Goal: Information Seeking & Learning: Learn about a topic

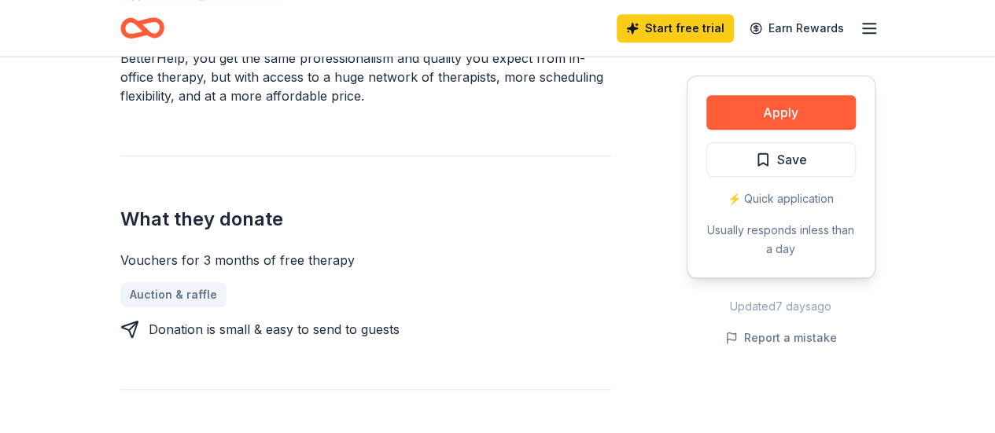
scroll to position [541, 0]
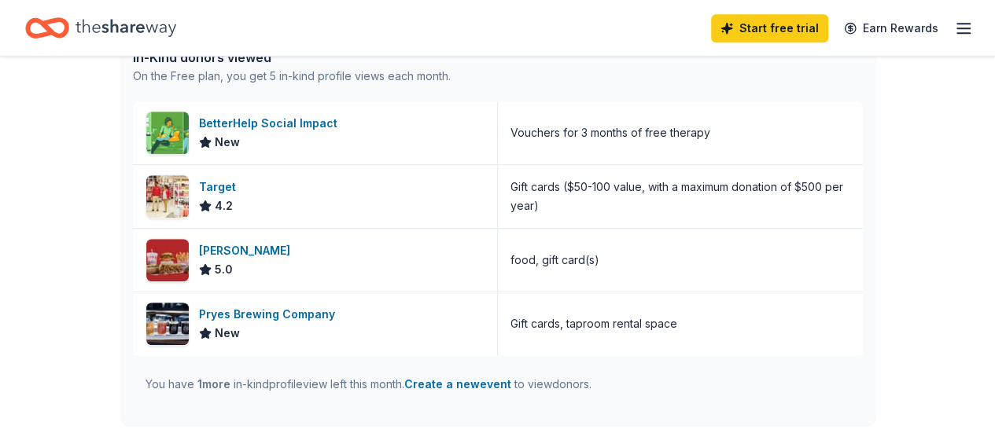
scroll to position [440, 0]
click at [230, 183] on div "Target" at bounding box center [220, 186] width 43 height 19
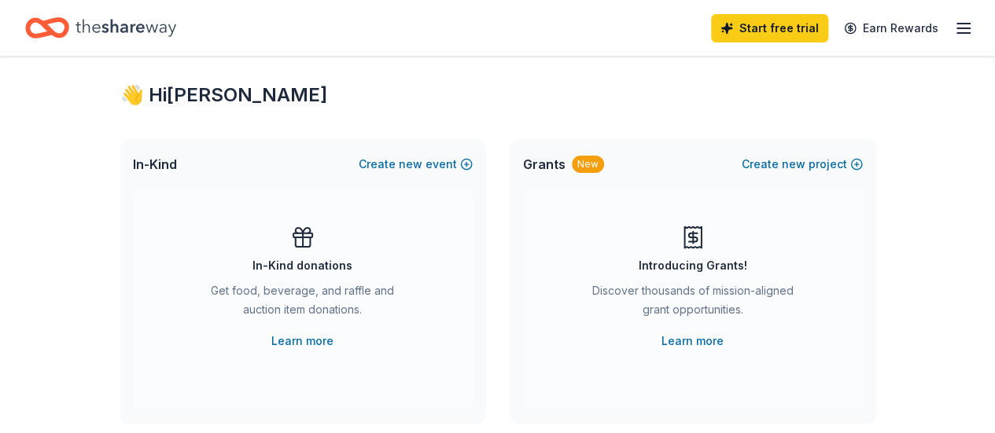
scroll to position [0, 0]
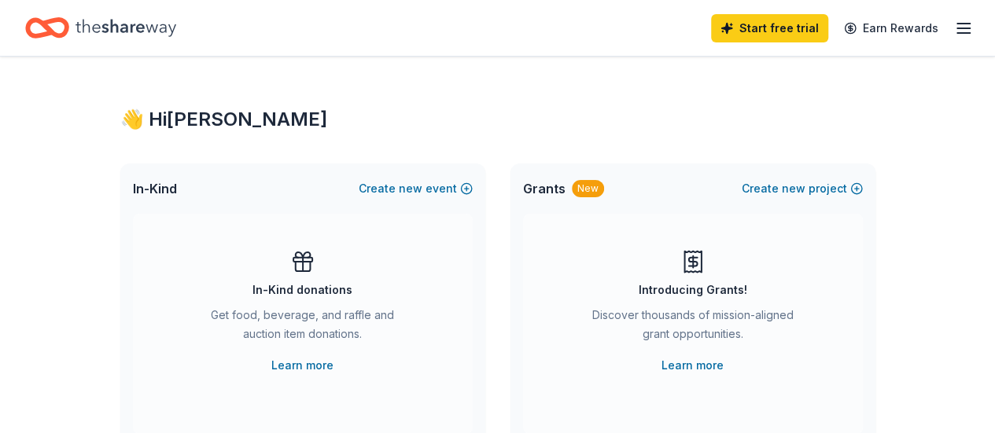
click at [954, 35] on icon "button" at bounding box center [963, 28] width 19 height 19
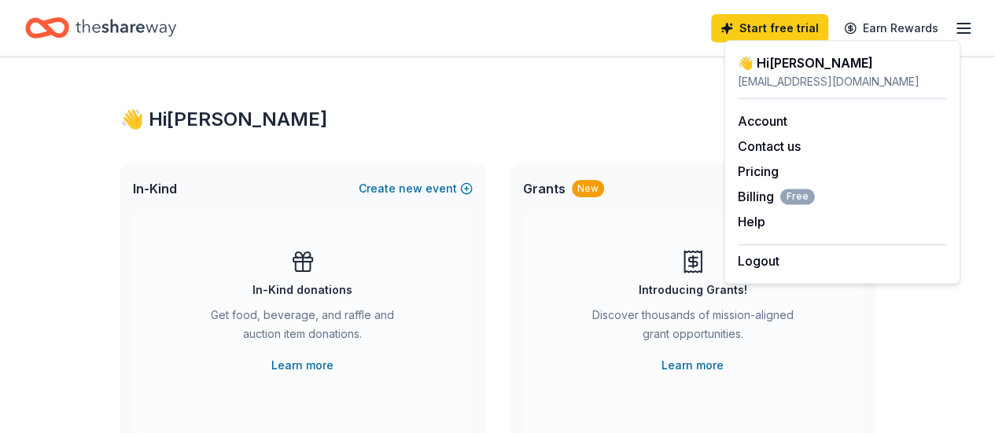
click at [120, 31] on icon "Home" at bounding box center [125, 27] width 101 height 17
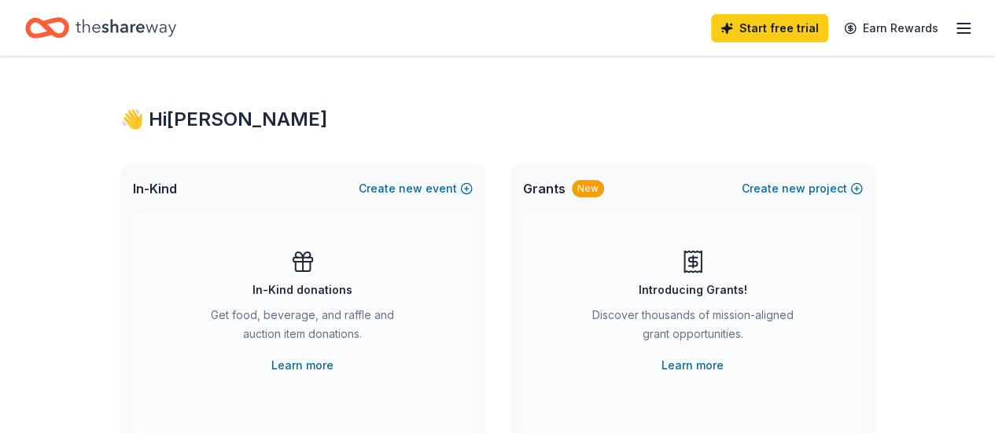
click at [120, 31] on icon "Home" at bounding box center [125, 27] width 101 height 17
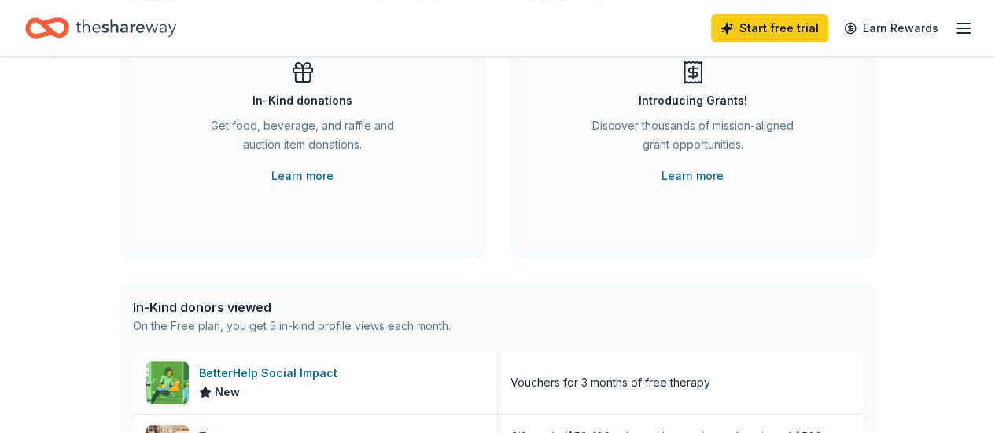
scroll to position [204, 0]
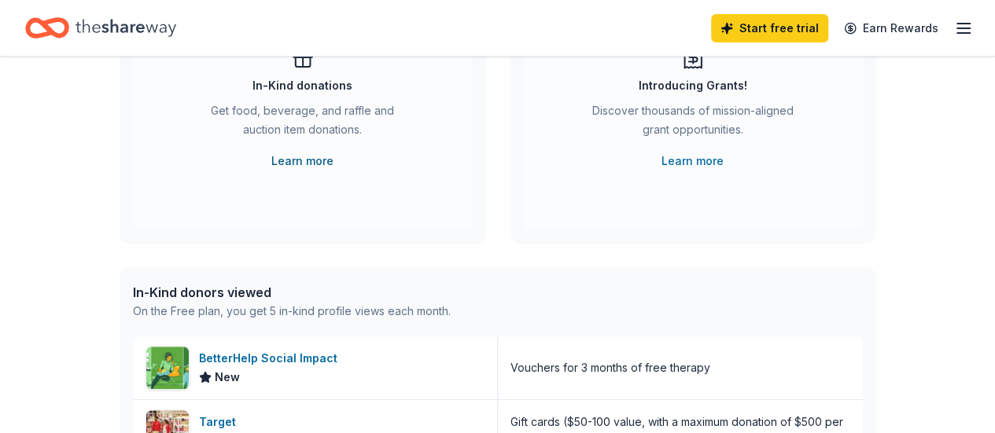
click at [312, 158] on link "Learn more" at bounding box center [302, 161] width 62 height 19
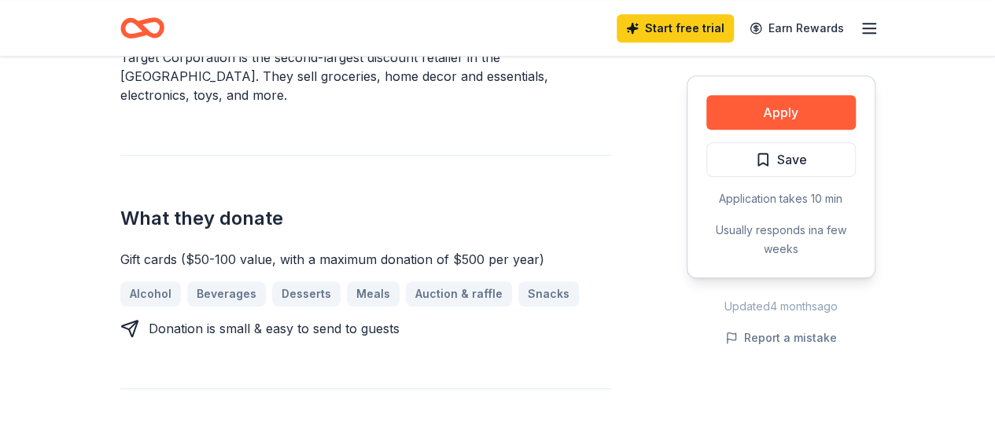
scroll to position [519, 0]
click at [744, 108] on button "Apply" at bounding box center [780, 112] width 149 height 35
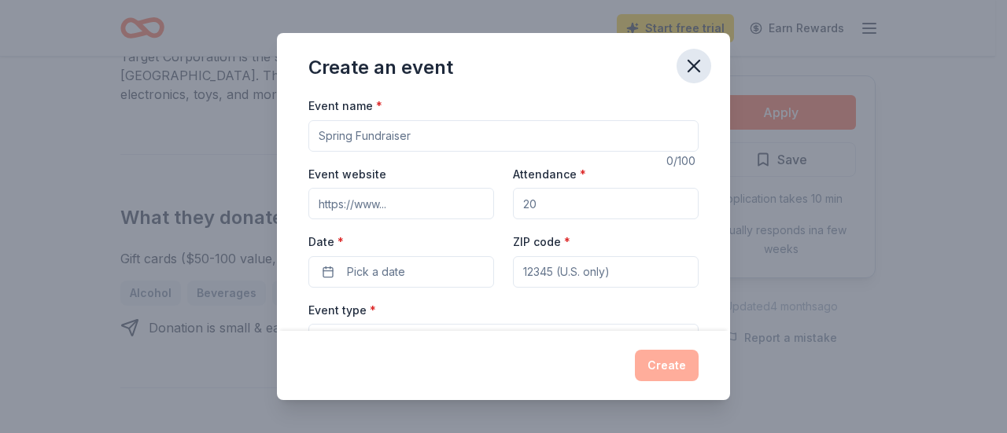
click at [684, 62] on icon "button" at bounding box center [694, 66] width 22 height 22
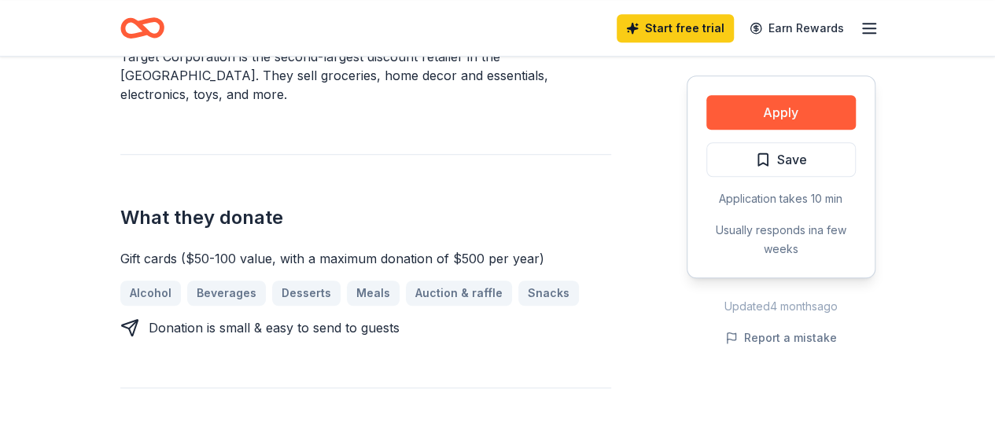
click at [152, 126] on div "Donating in all states Target Corporation is the second-largest discount retail…" at bounding box center [365, 429] width 491 height 941
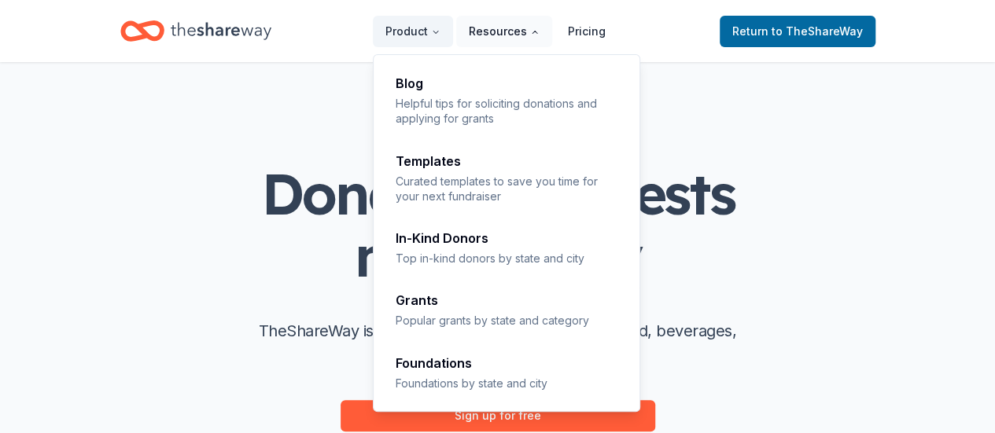
click at [521, 26] on button "Resources" at bounding box center [504, 31] width 96 height 31
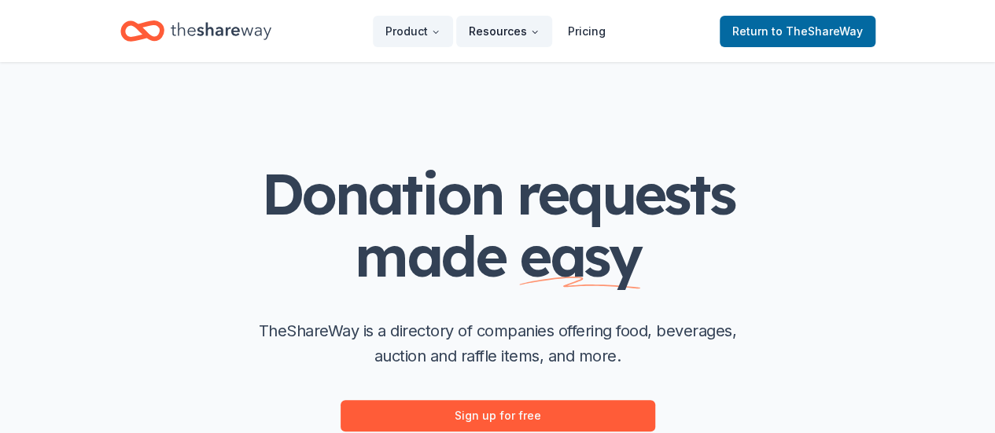
click at [521, 26] on button "Resources" at bounding box center [504, 31] width 96 height 31
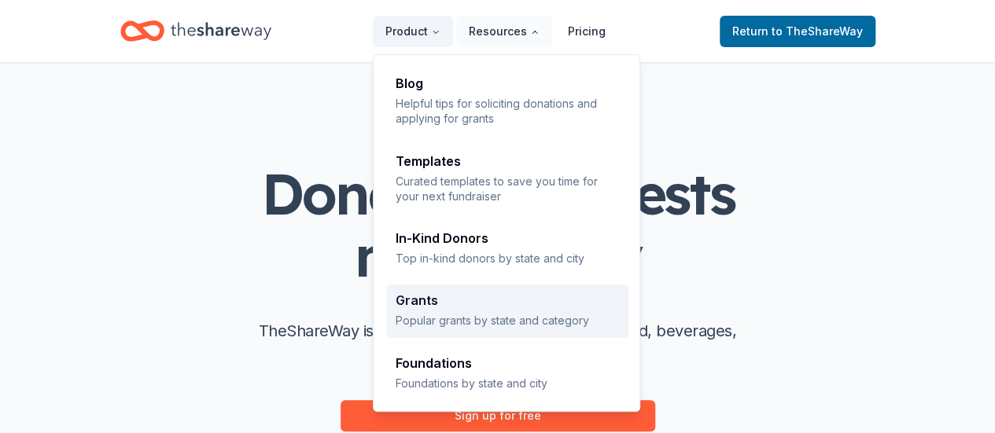
click at [459, 306] on div "Grants" at bounding box center [507, 300] width 223 height 13
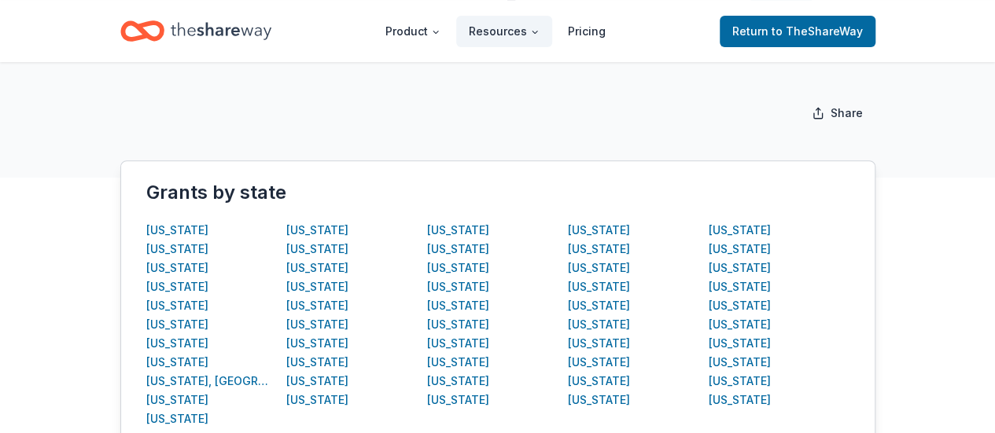
scroll to position [223, 0]
click at [466, 262] on div "[US_STATE]" at bounding box center [458, 267] width 62 height 19
